Goal: Transaction & Acquisition: Subscribe to service/newsletter

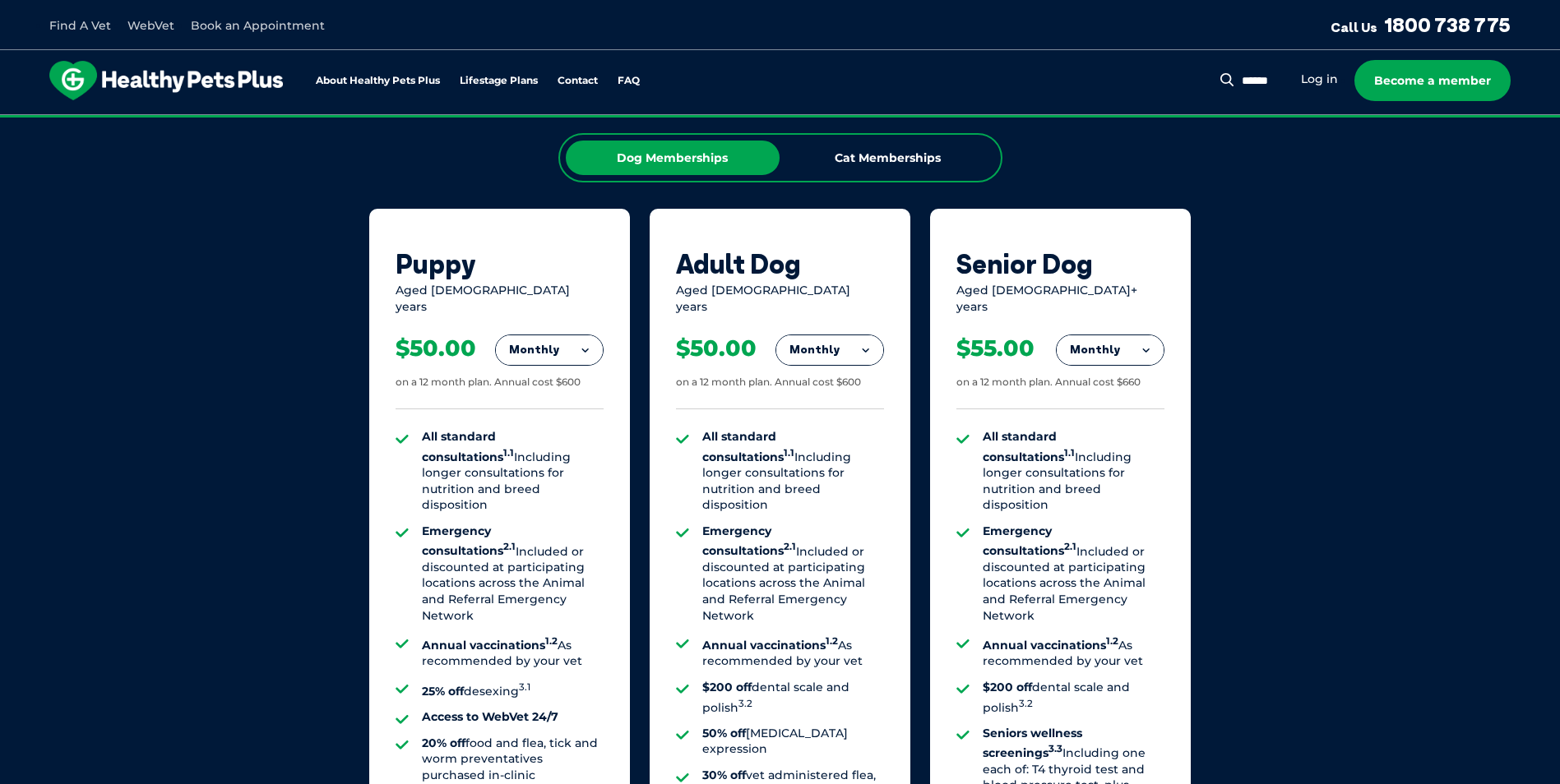
scroll to position [904, 0]
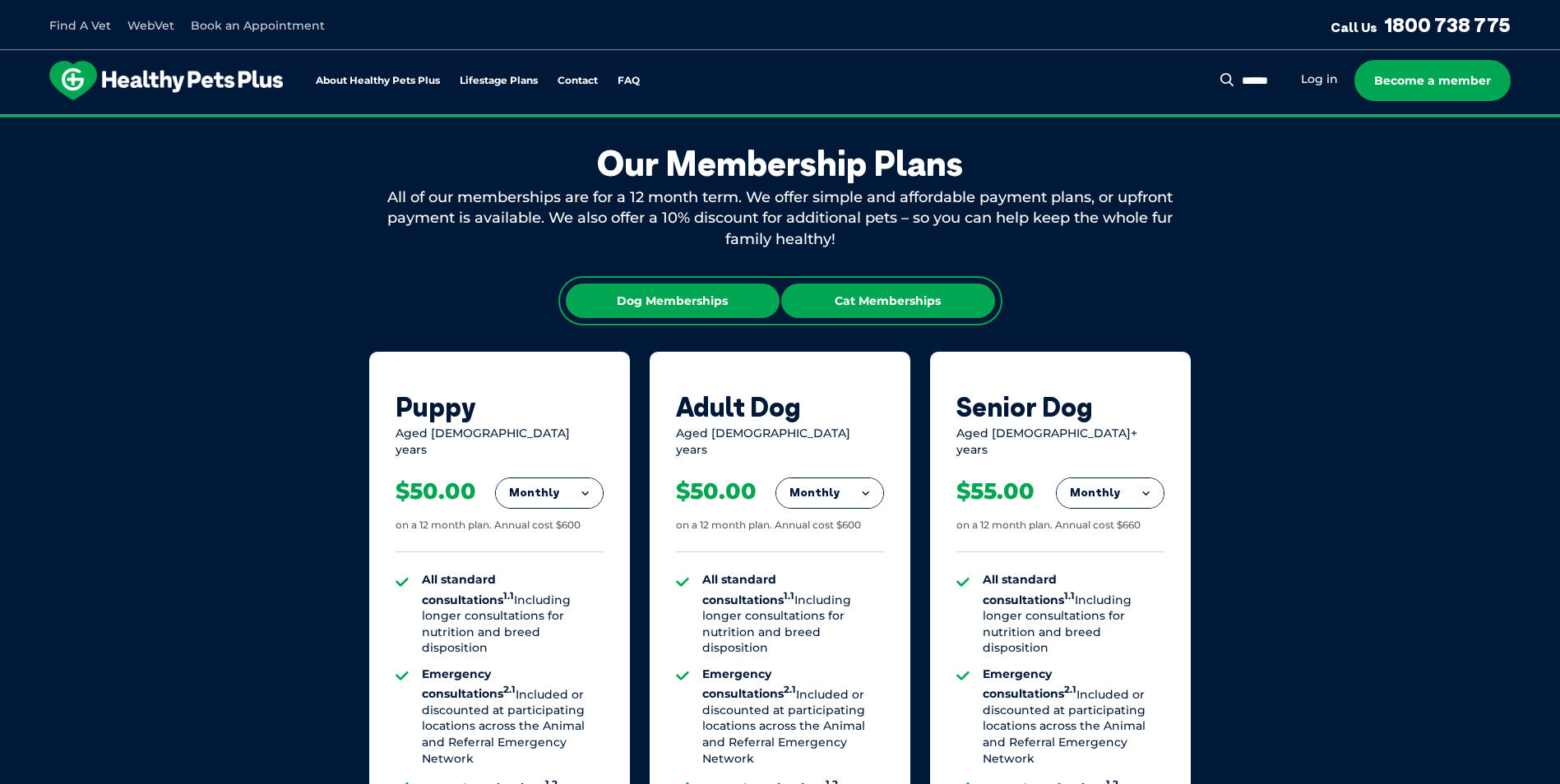
click at [891, 298] on div "Cat Memberships" at bounding box center [888, 301] width 213 height 34
click at [660, 304] on div "Dog Memberships" at bounding box center [672, 301] width 213 height 34
click at [935, 305] on div "Cat Memberships" at bounding box center [888, 301] width 213 height 34
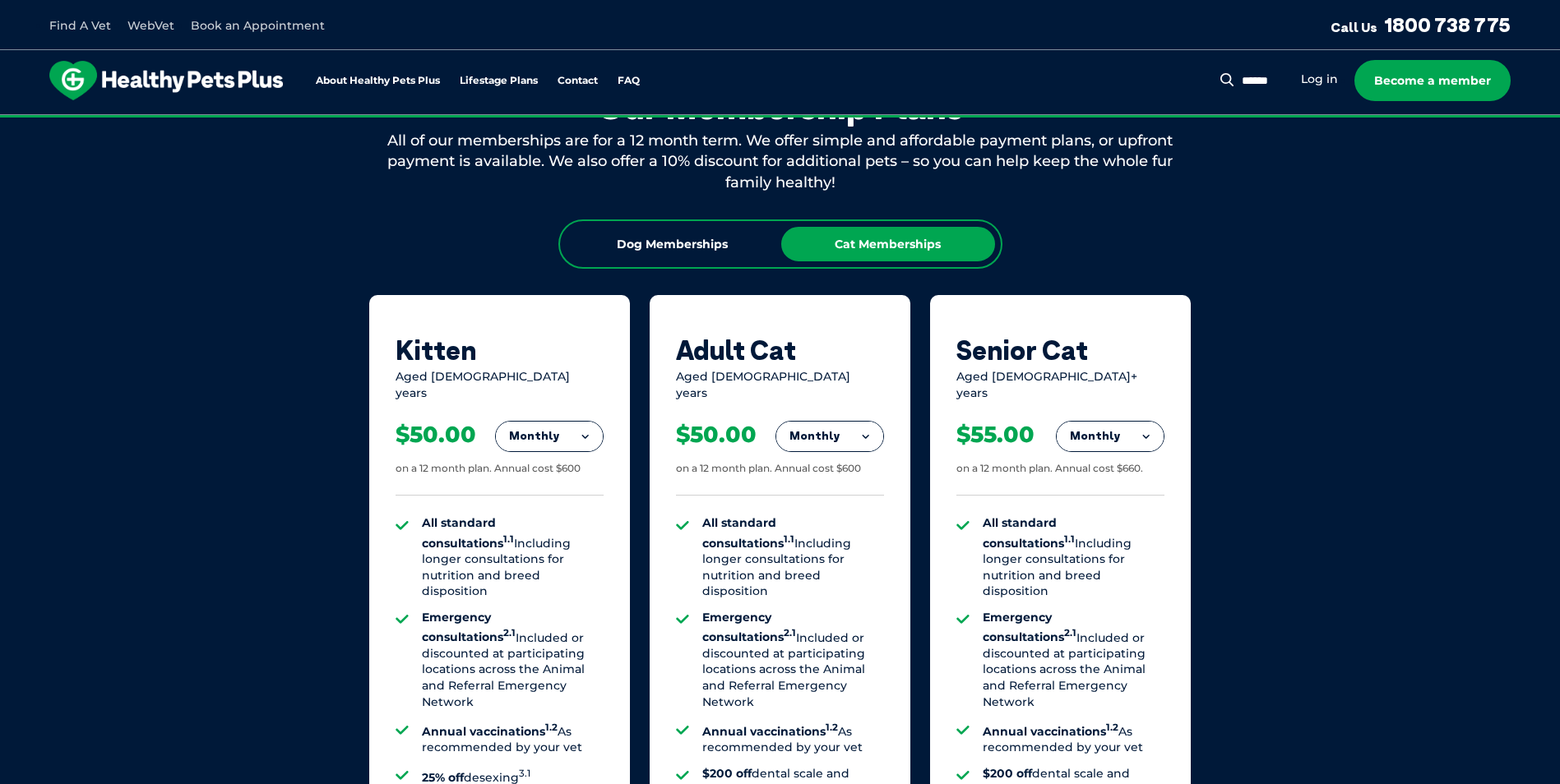
scroll to position [1068, 0]
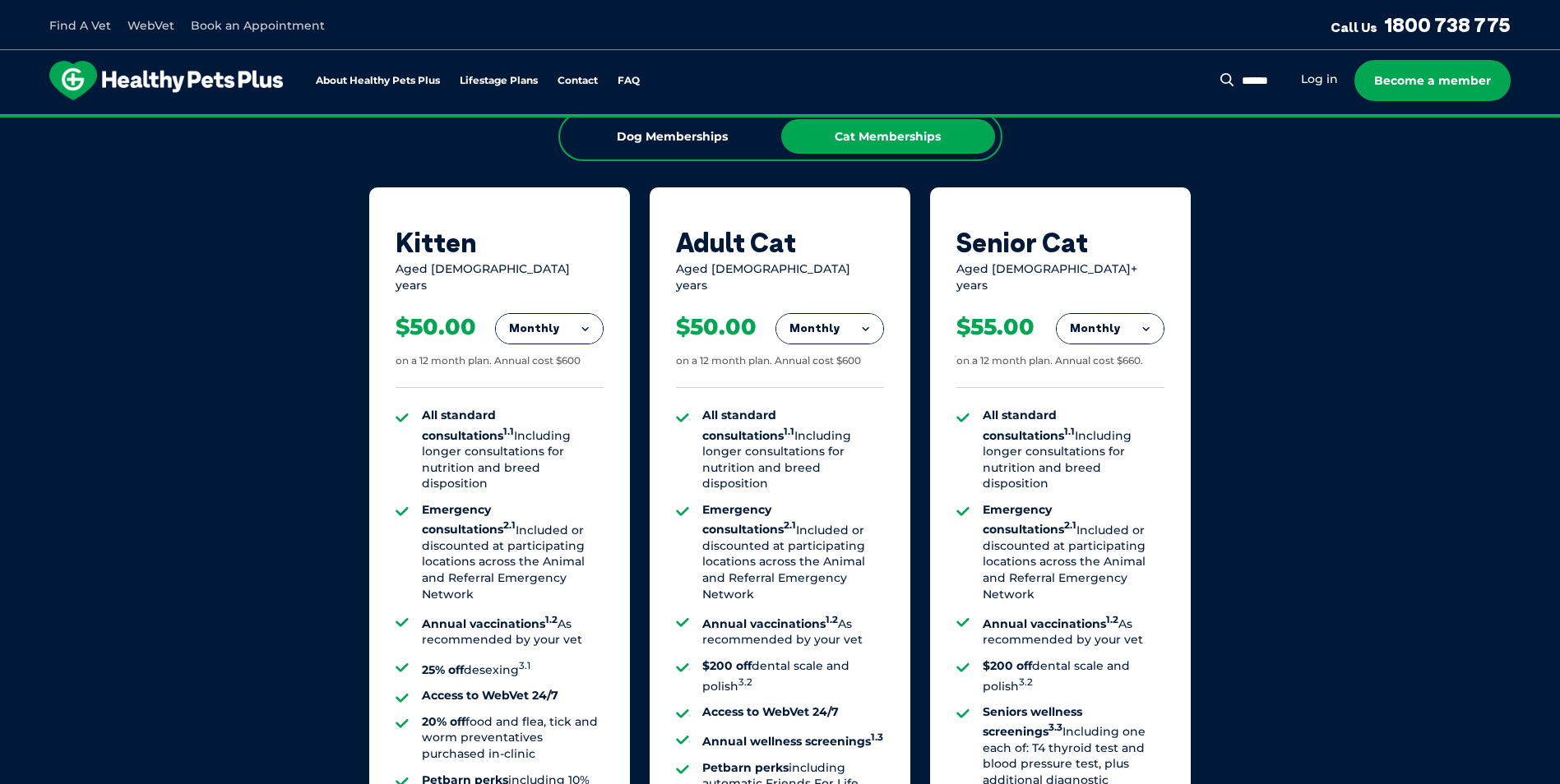
click at [523, 314] on button "Monthly" at bounding box center [549, 328] width 107 height 29
click at [557, 433] on li "Yearly" at bounding box center [549, 442] width 107 height 39
click at [559, 319] on button "Yearly" at bounding box center [549, 328] width 107 height 29
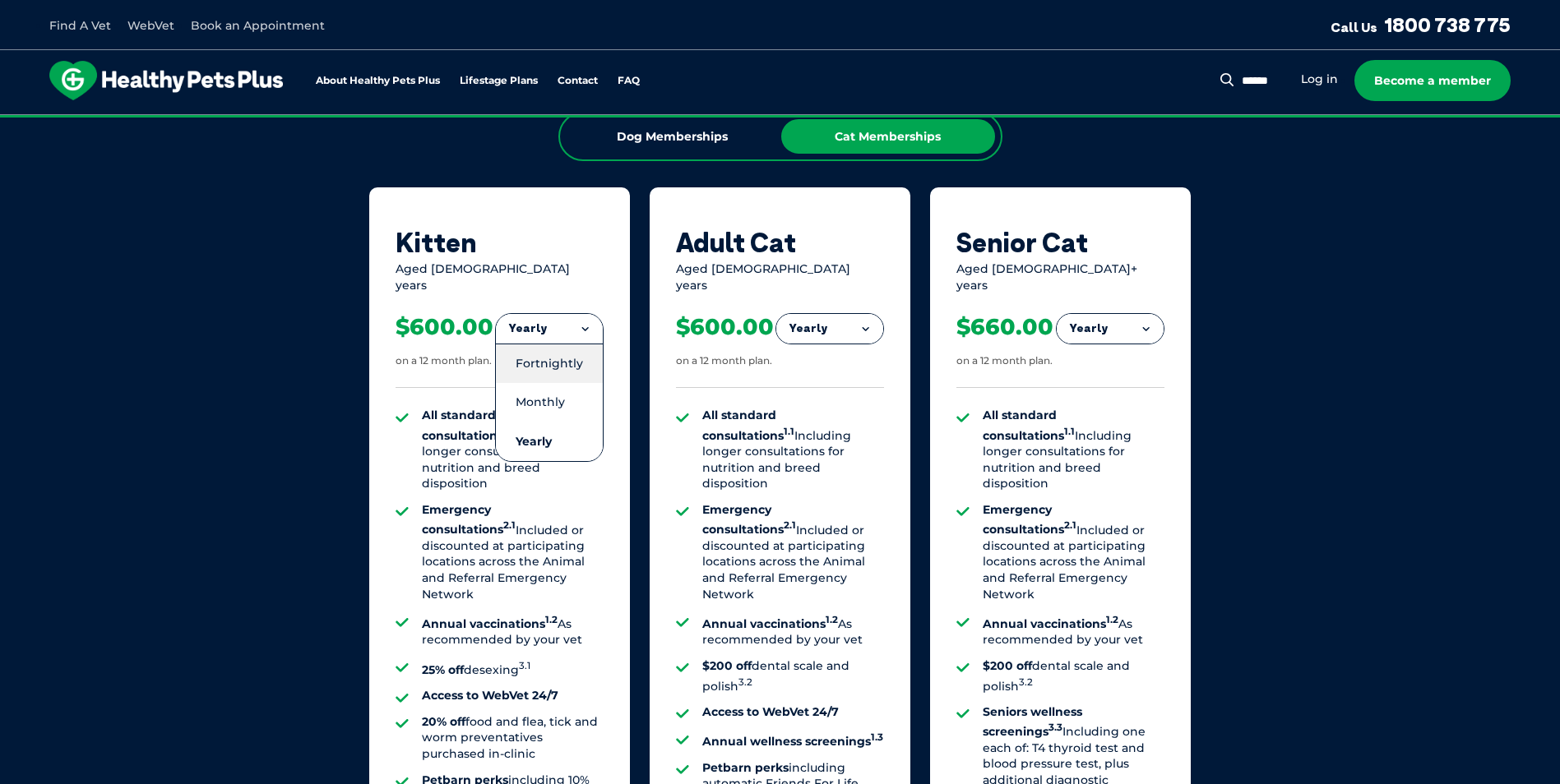
click at [562, 344] on li "Fortnightly" at bounding box center [549, 364] width 107 height 40
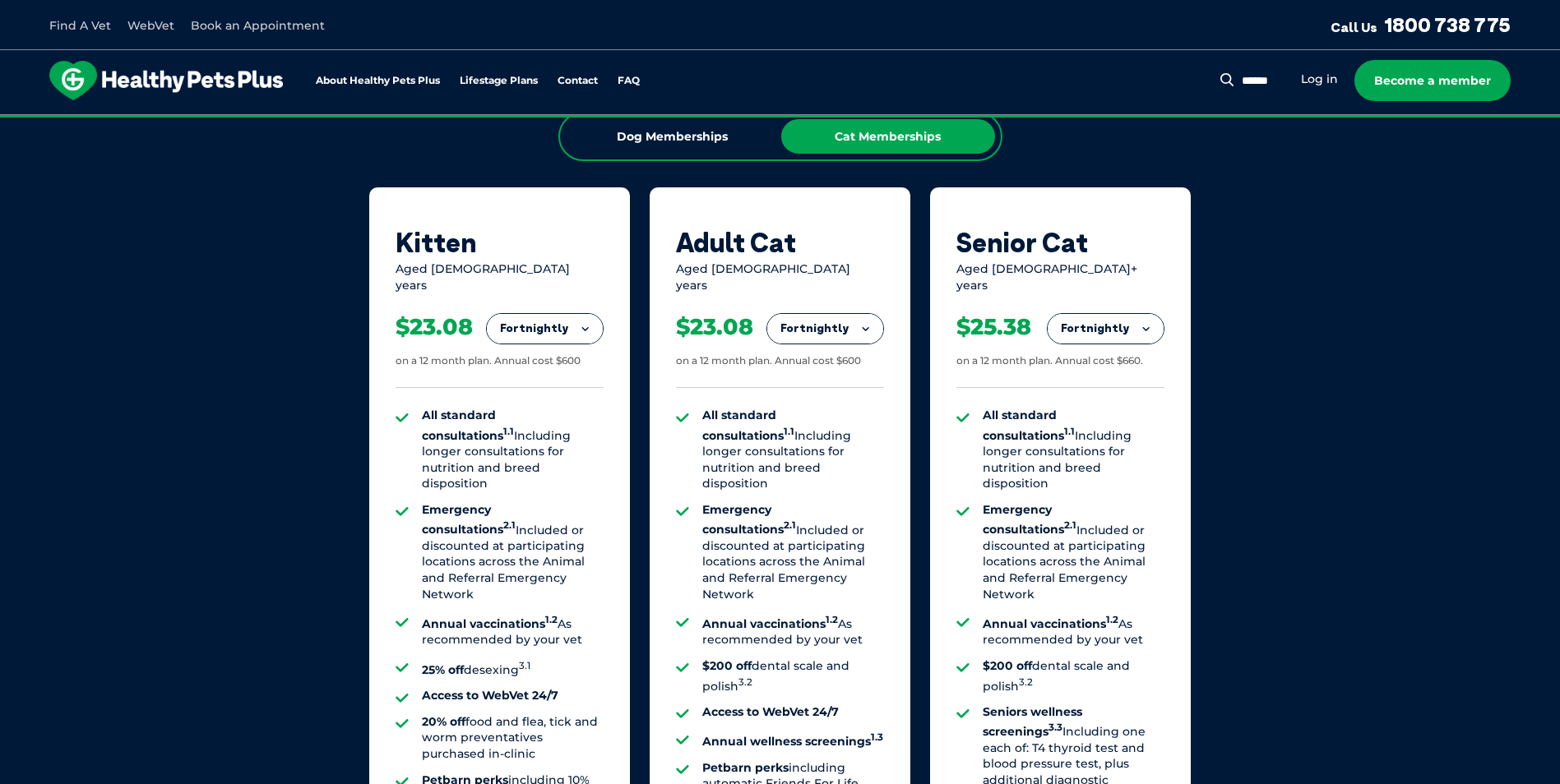
click at [567, 314] on button "Fortnightly" at bounding box center [544, 328] width 116 height 29
click at [561, 383] on li "Monthly" at bounding box center [544, 402] width 116 height 39
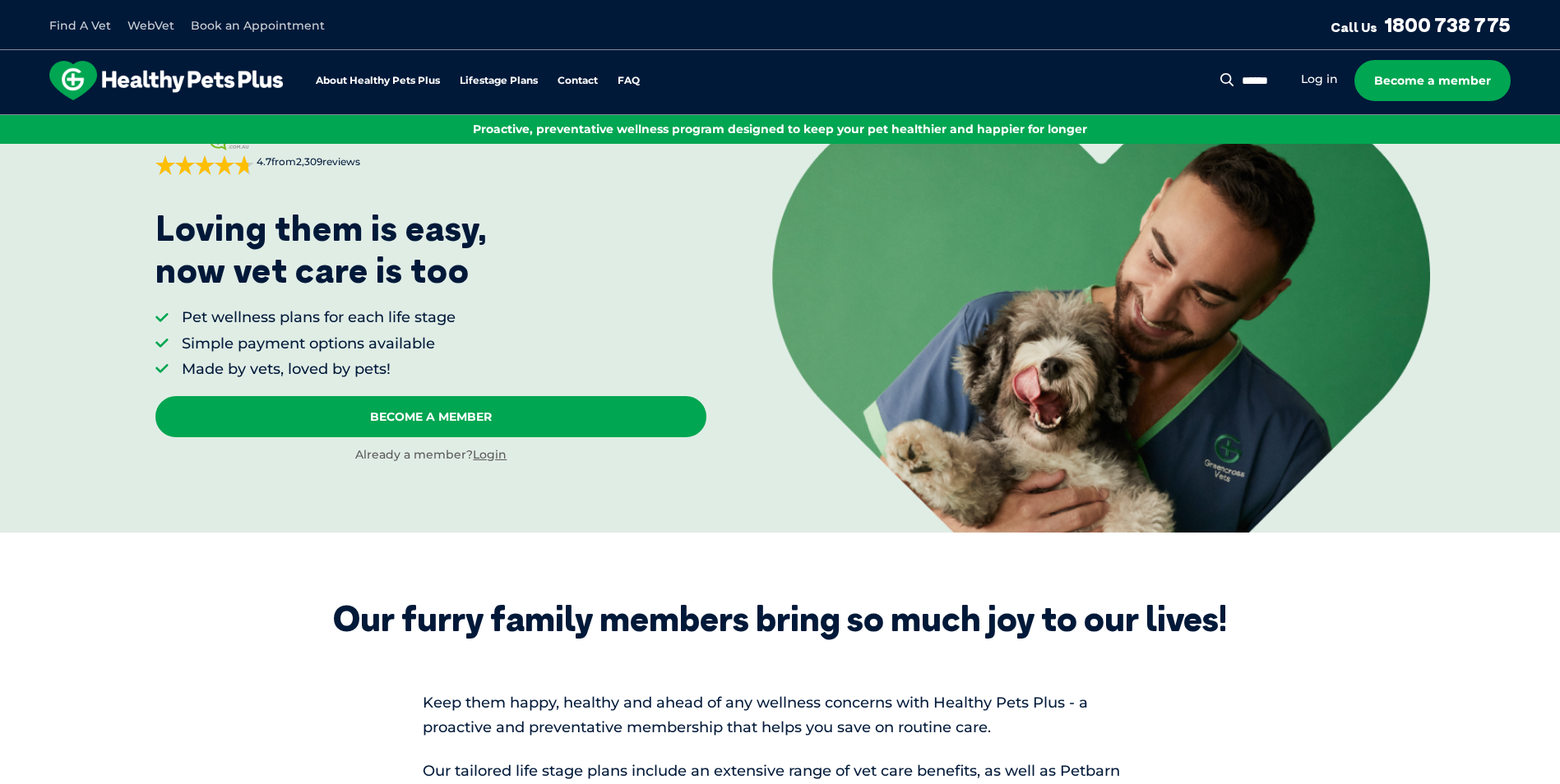
scroll to position [0, 0]
